Goal: Navigation & Orientation: Understand site structure

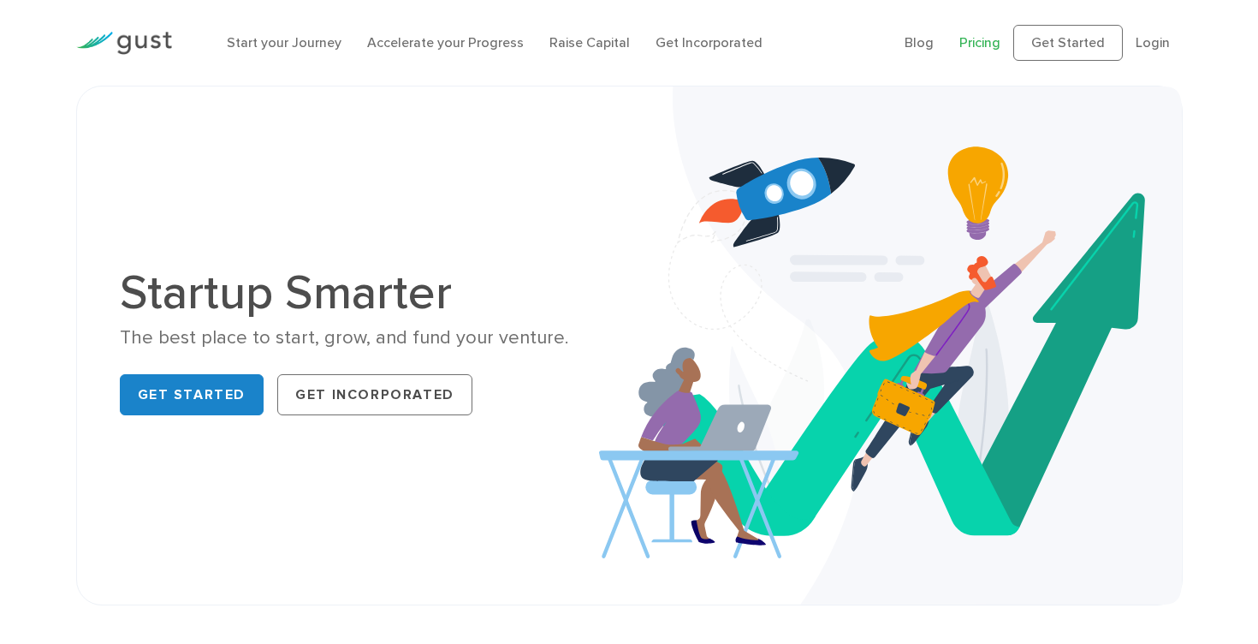
click at [980, 44] on link "Pricing" at bounding box center [980, 42] width 41 height 16
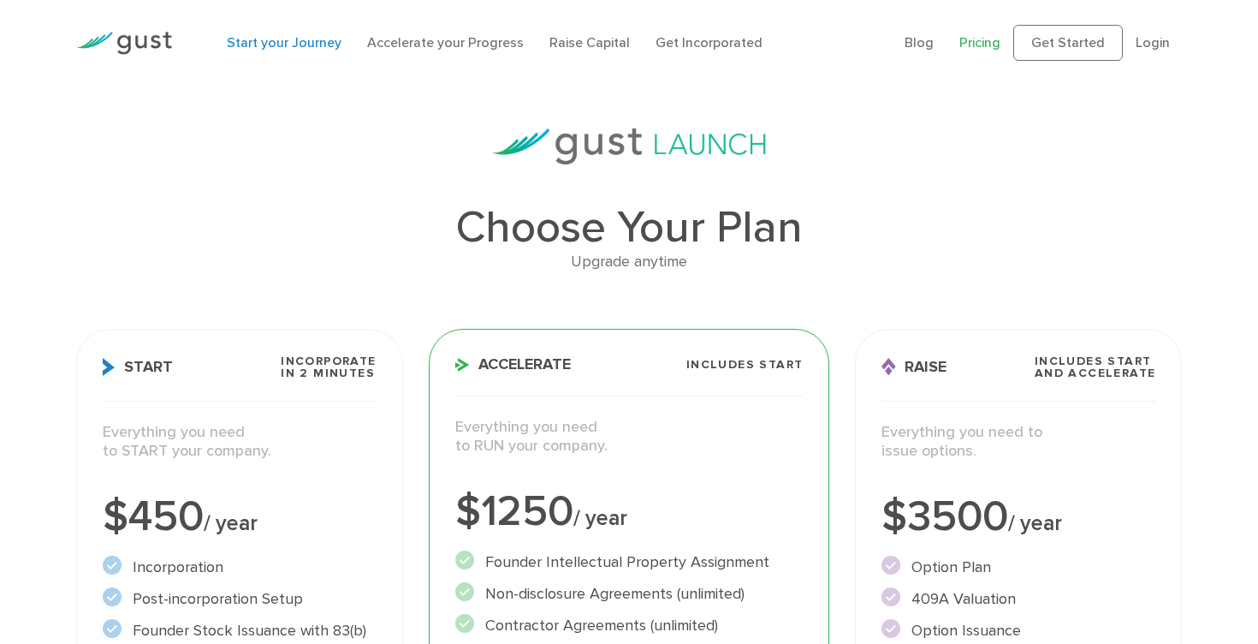
click at [278, 47] on link "Start your Journey" at bounding box center [284, 42] width 115 height 16
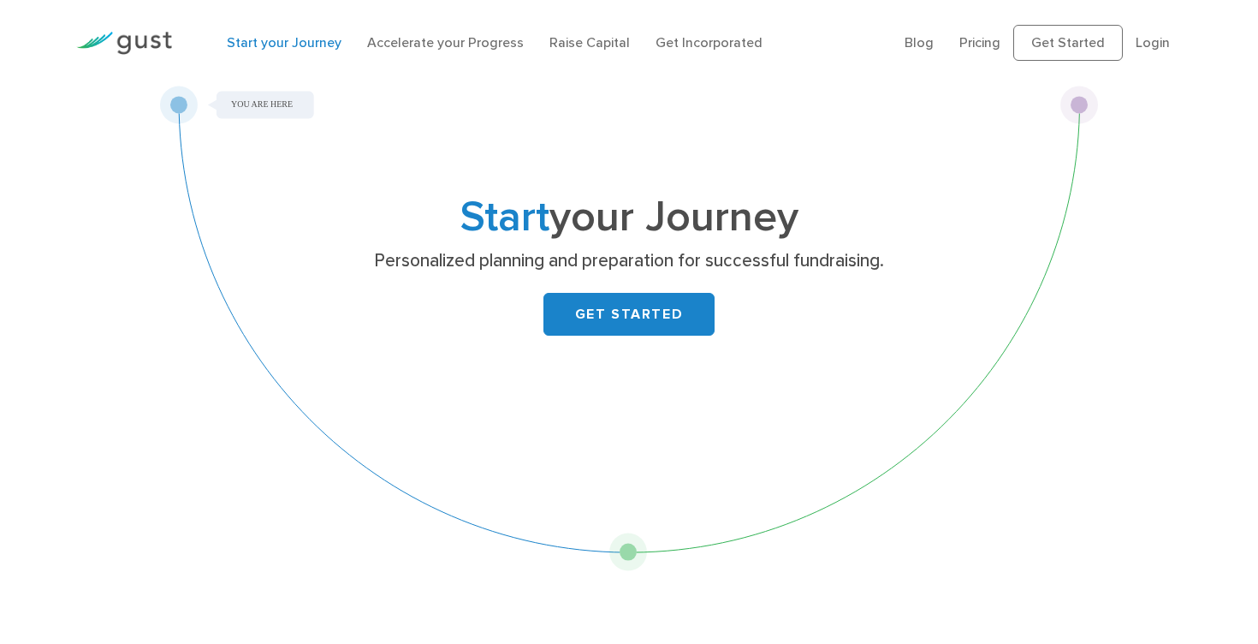
click at [627, 549] on div "Start your Journey Personalized planning and preparation for successful fundrai…" at bounding box center [629, 328] width 940 height 485
click at [1085, 104] on div "Start your Journey Personalized planning and preparation for successful fundrai…" at bounding box center [629, 328] width 940 height 485
click at [459, 43] on link "Accelerate your Progress" at bounding box center [445, 42] width 157 height 16
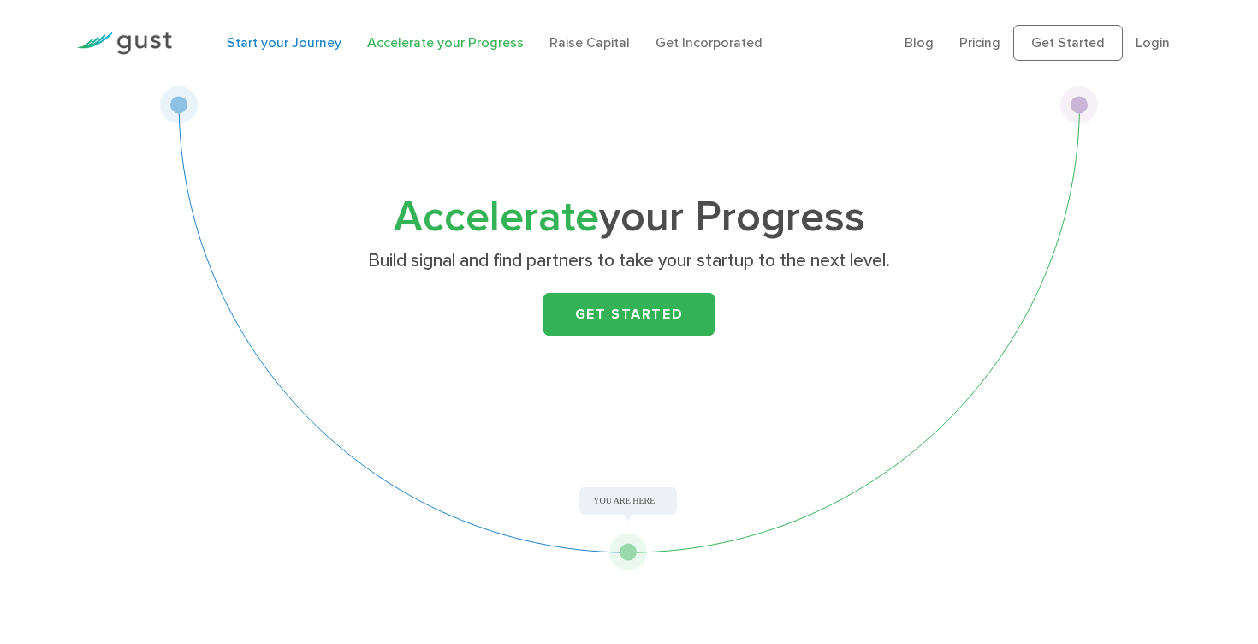
click at [283, 42] on link "Start your Journey" at bounding box center [284, 42] width 115 height 16
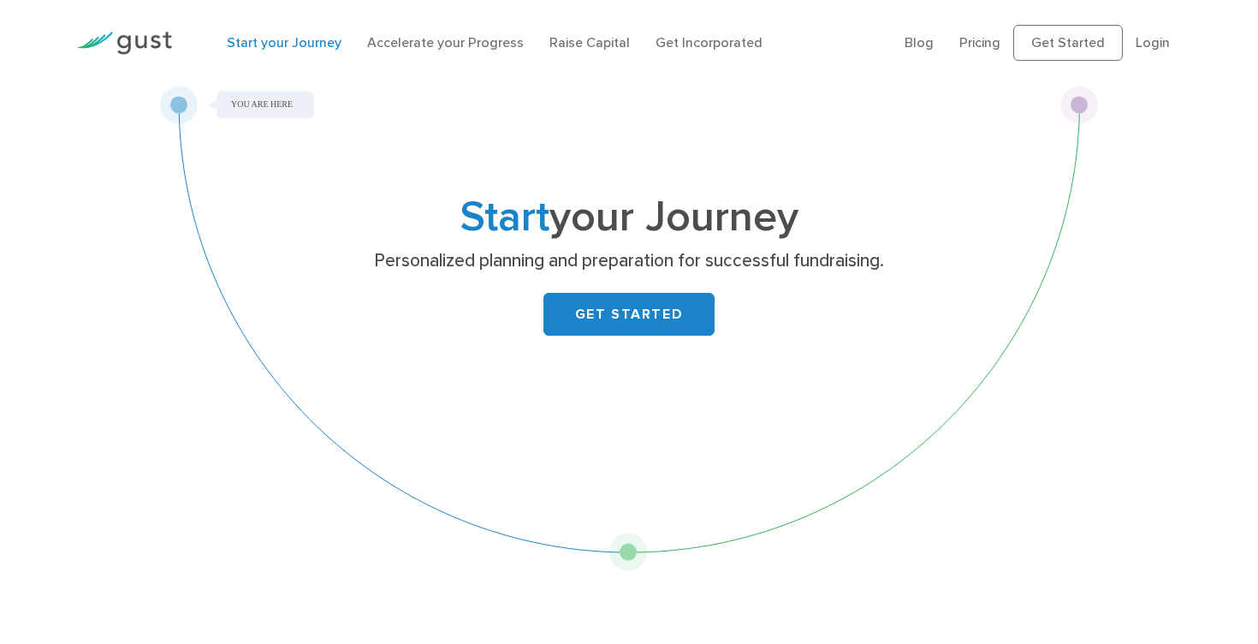
click at [159, 40] on img at bounding box center [124, 43] width 96 height 23
